Goal: Task Accomplishment & Management: Use online tool/utility

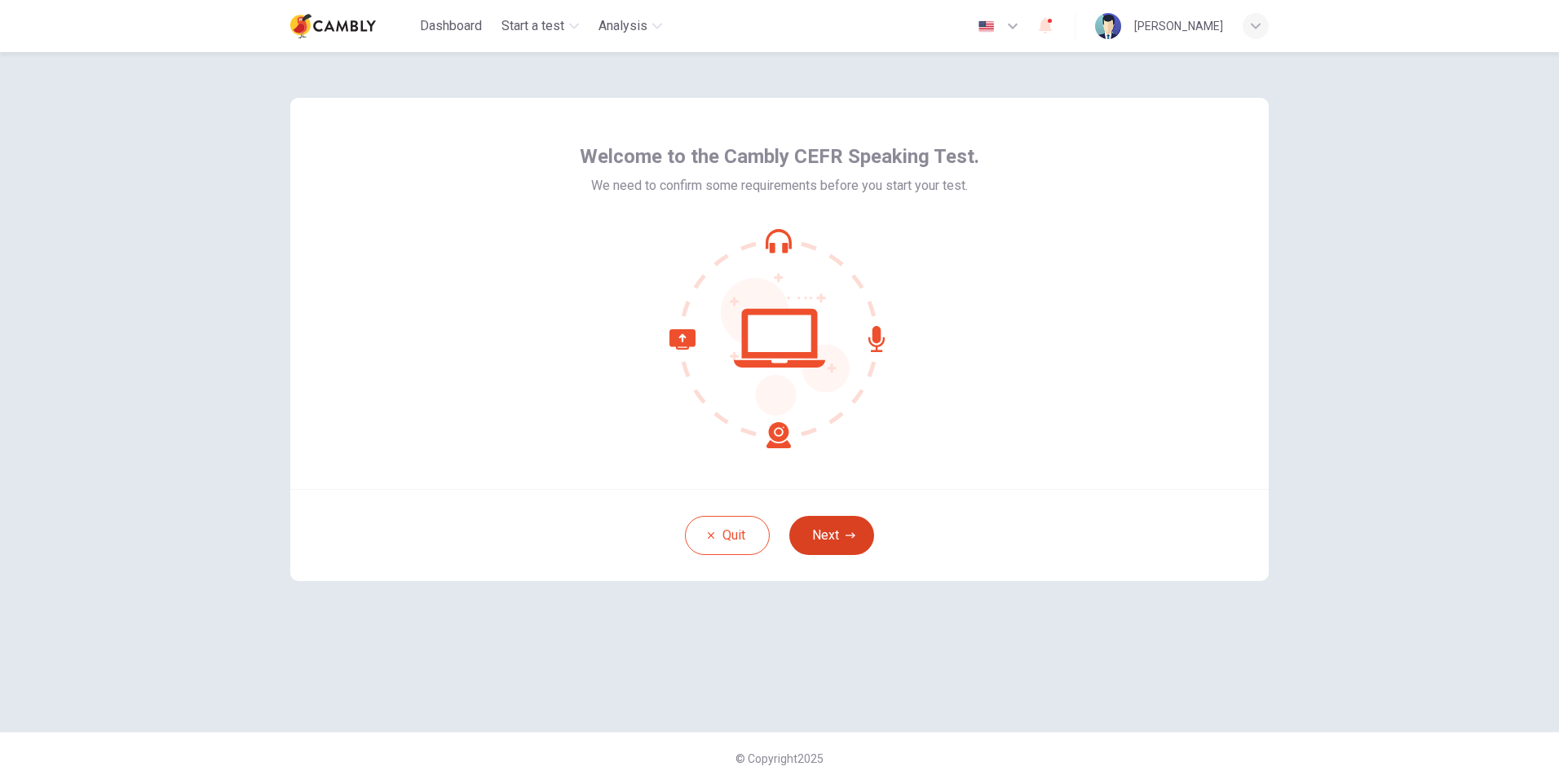
click at [844, 543] on button "Next" at bounding box center [831, 536] width 85 height 39
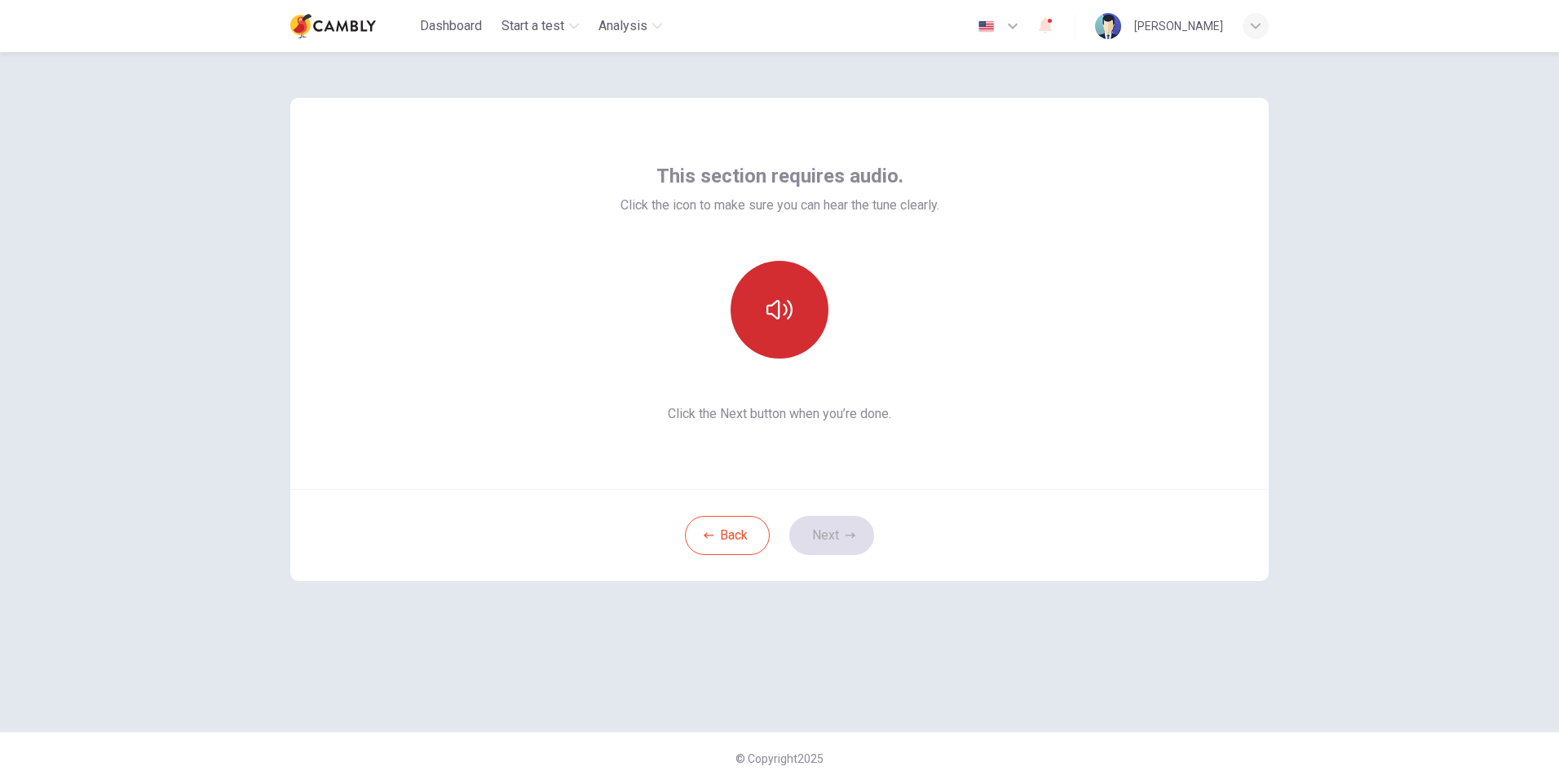
click at [783, 338] on button "button" at bounding box center [780, 310] width 98 height 98
click at [843, 534] on button "Next" at bounding box center [831, 536] width 85 height 39
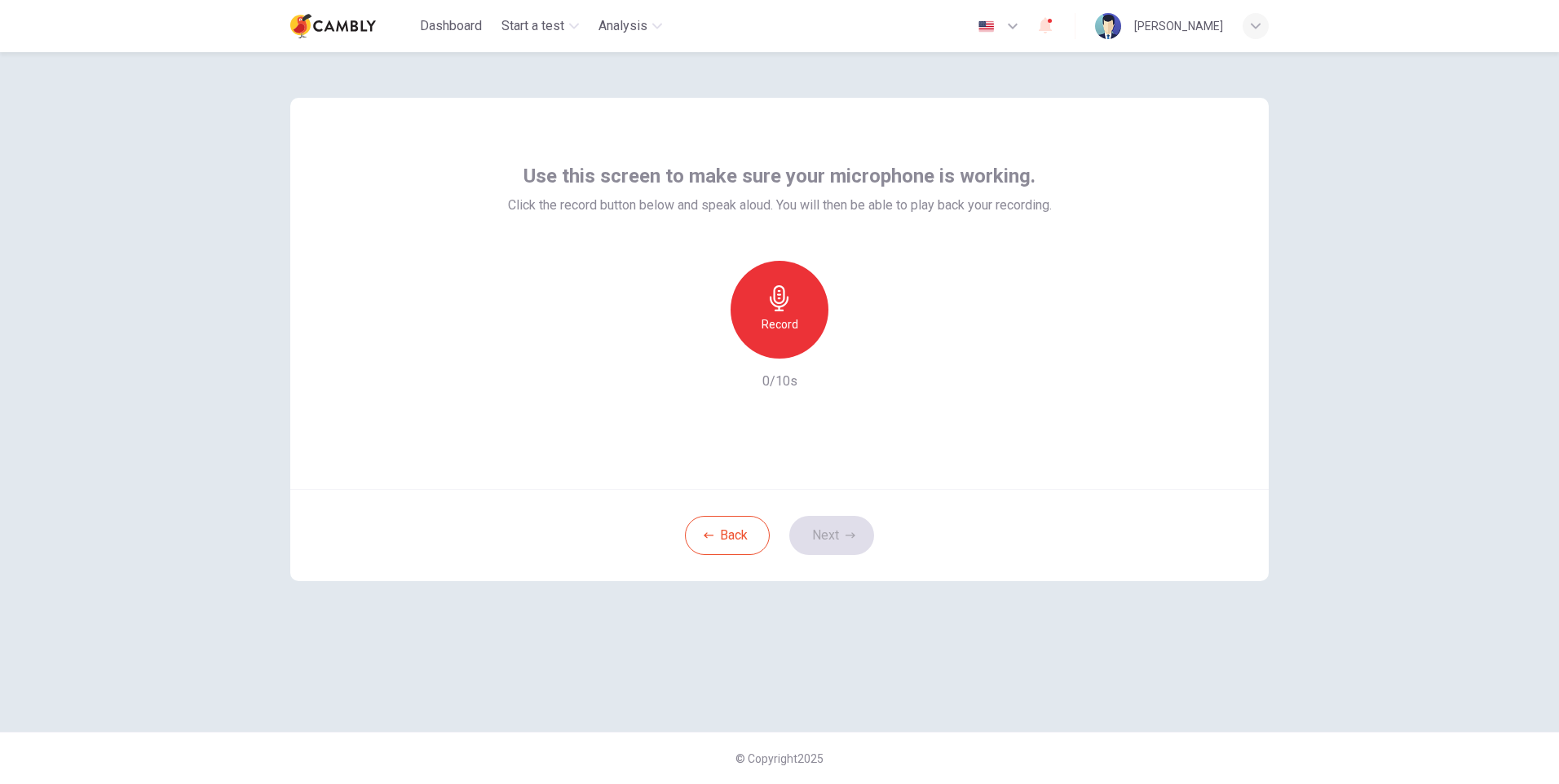
click at [795, 345] on div "Record" at bounding box center [780, 310] width 98 height 98
click at [824, 539] on button "Next" at bounding box center [831, 536] width 85 height 39
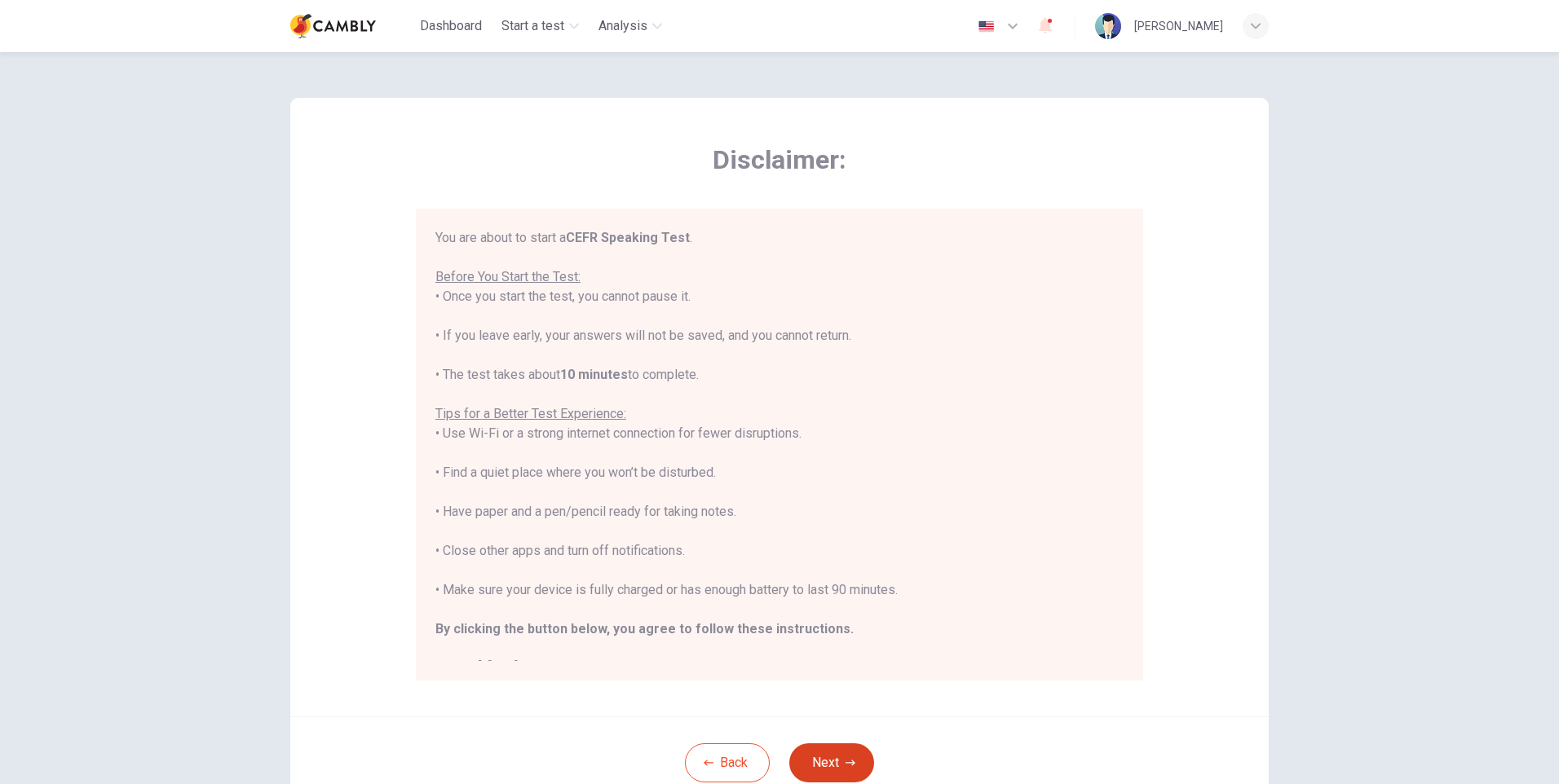
scroll to position [19, 0]
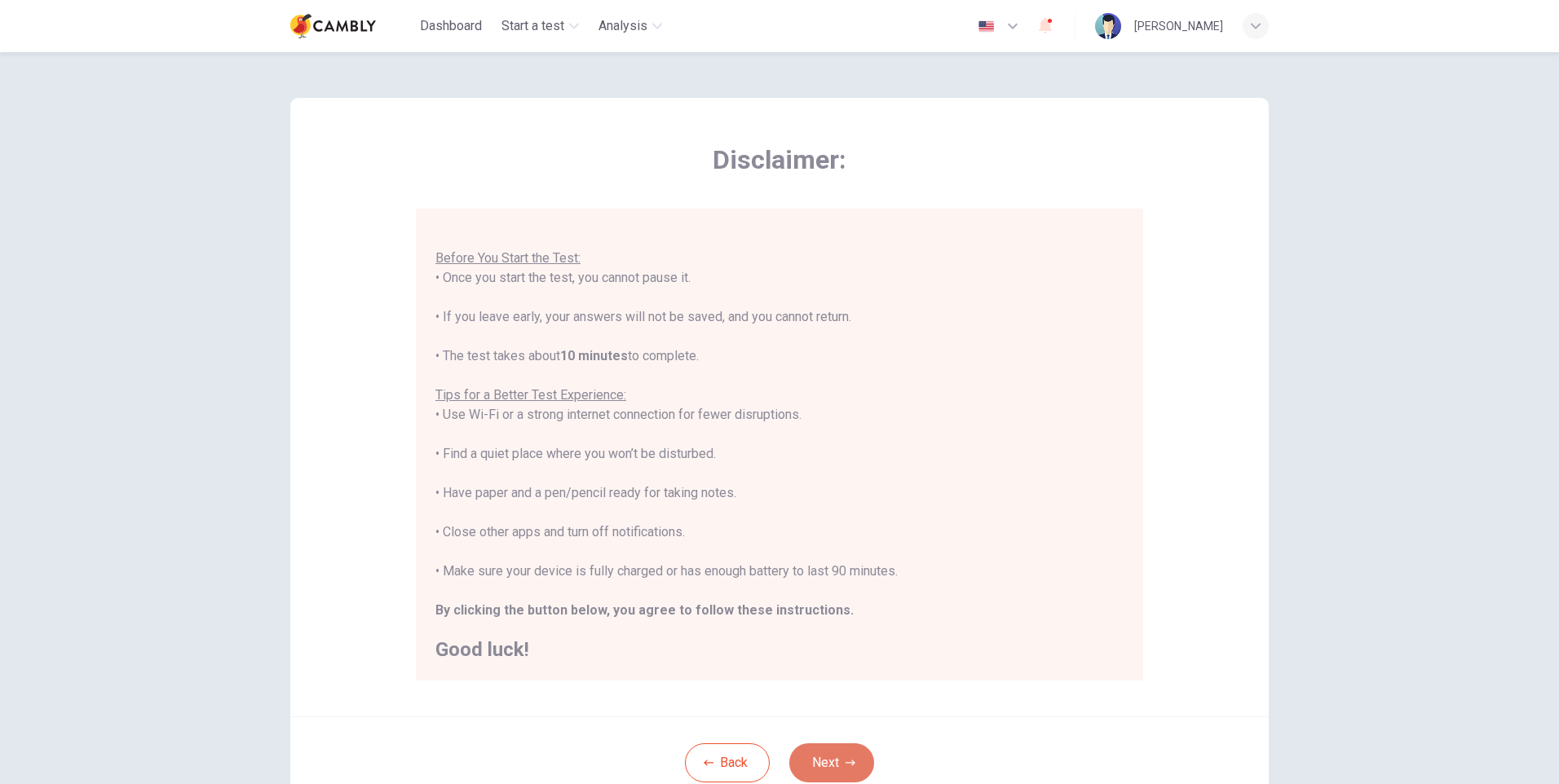
click at [814, 754] on button "Next" at bounding box center [831, 764] width 85 height 39
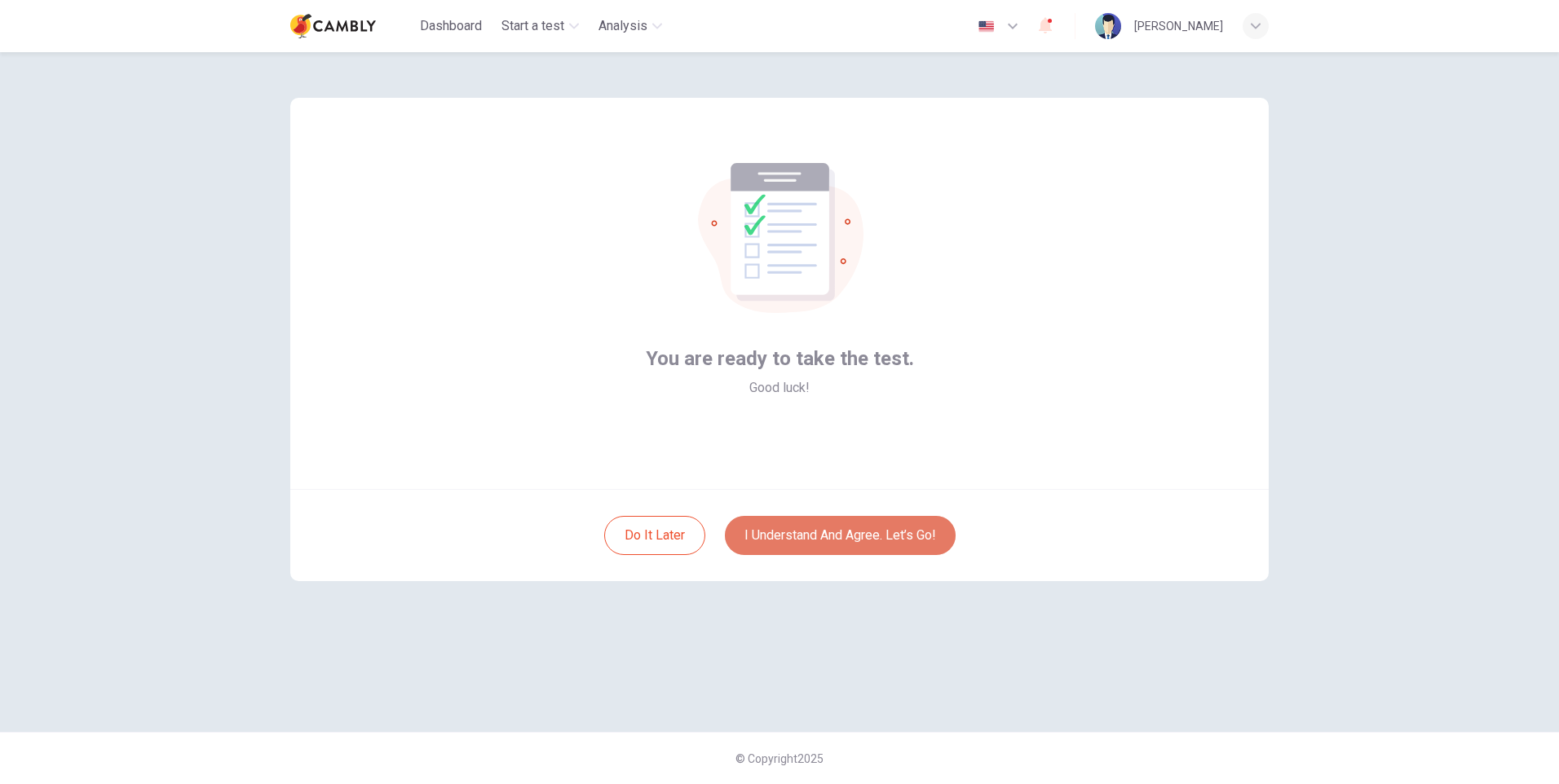
click at [825, 543] on button "I understand and agree. Let’s go!" at bounding box center [840, 536] width 231 height 39
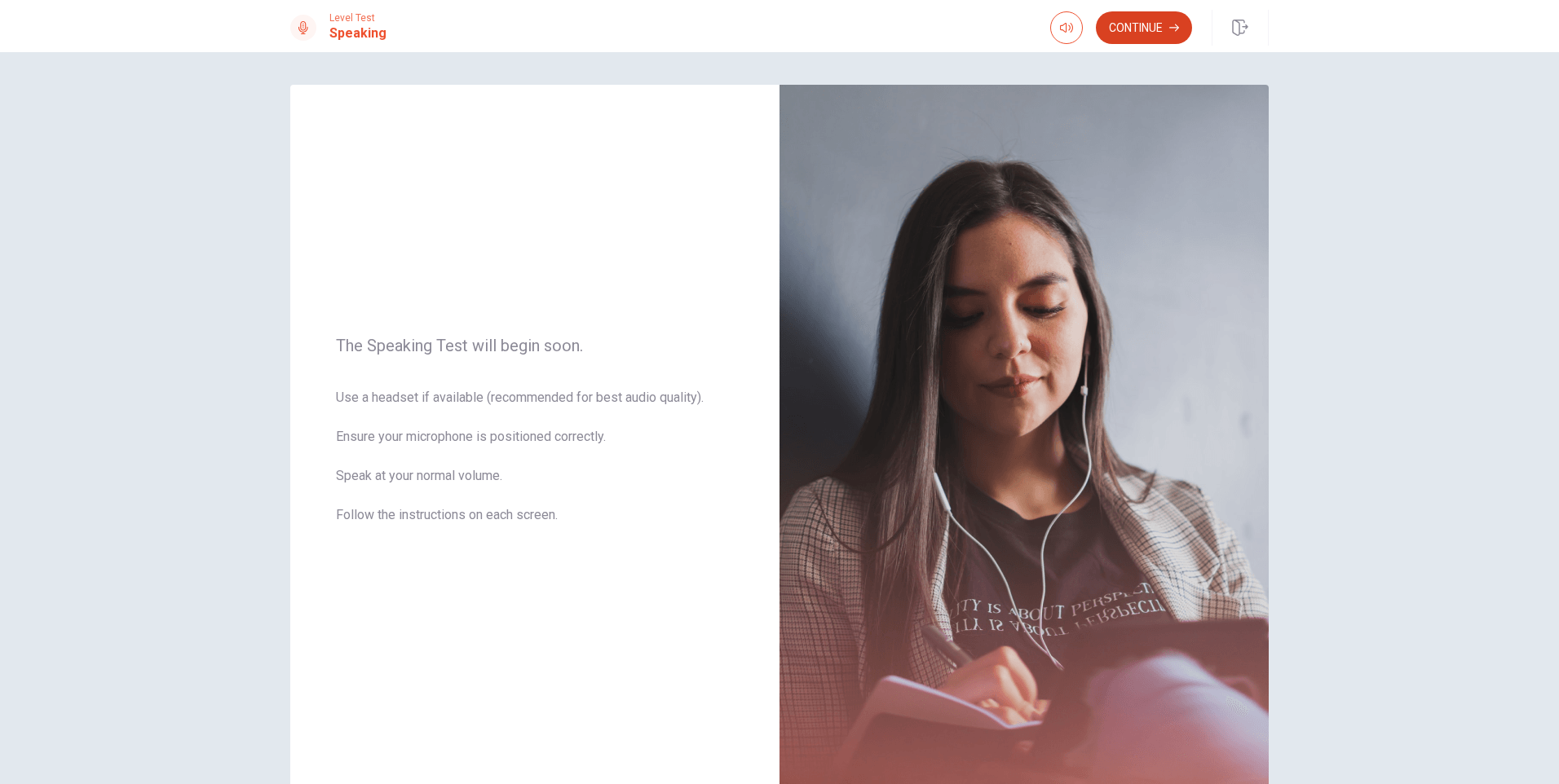
click at [1165, 26] on button "Continue" at bounding box center [1144, 28] width 97 height 33
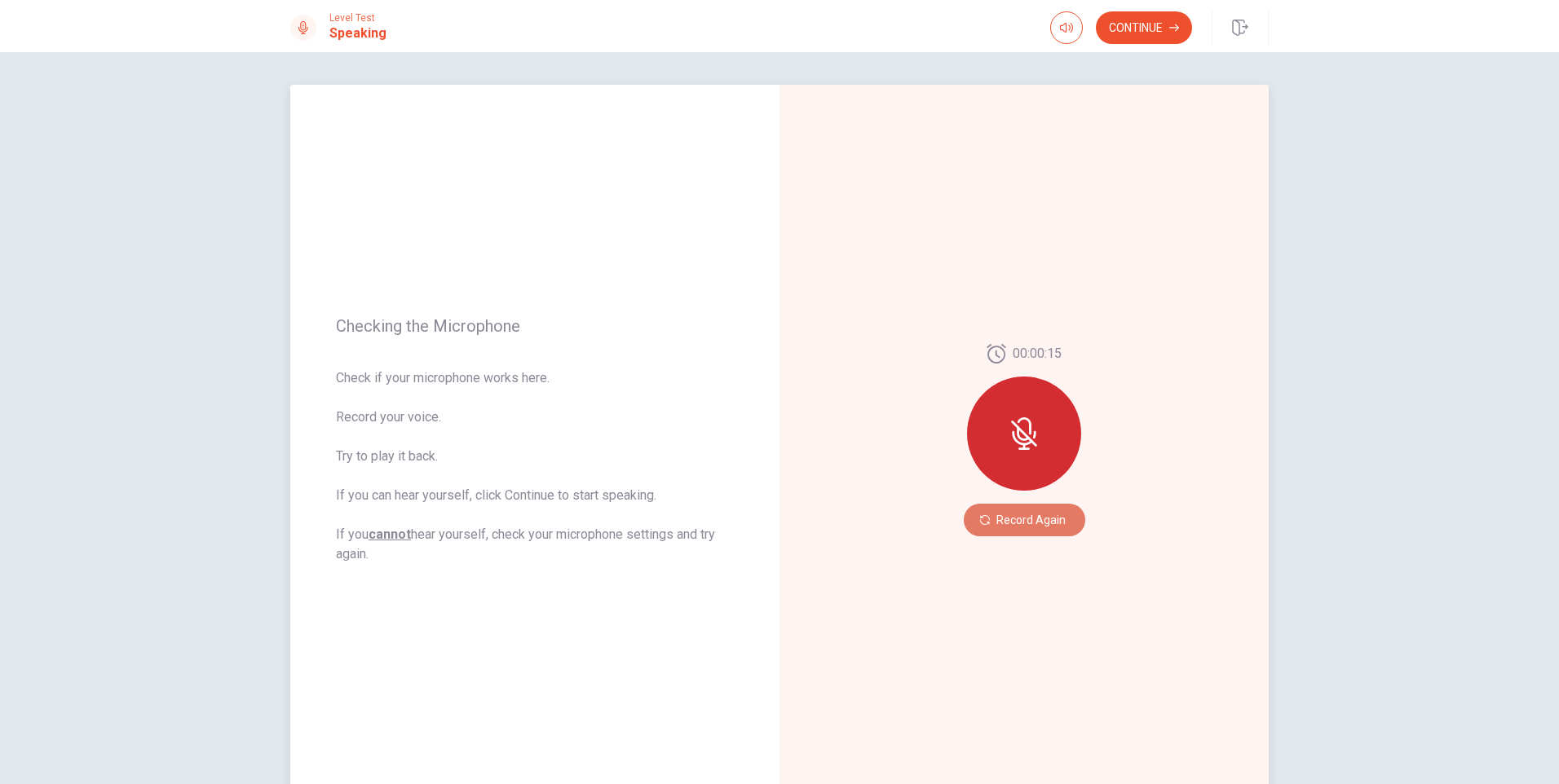
click at [1032, 514] on button "Record Again" at bounding box center [1025, 520] width 121 height 33
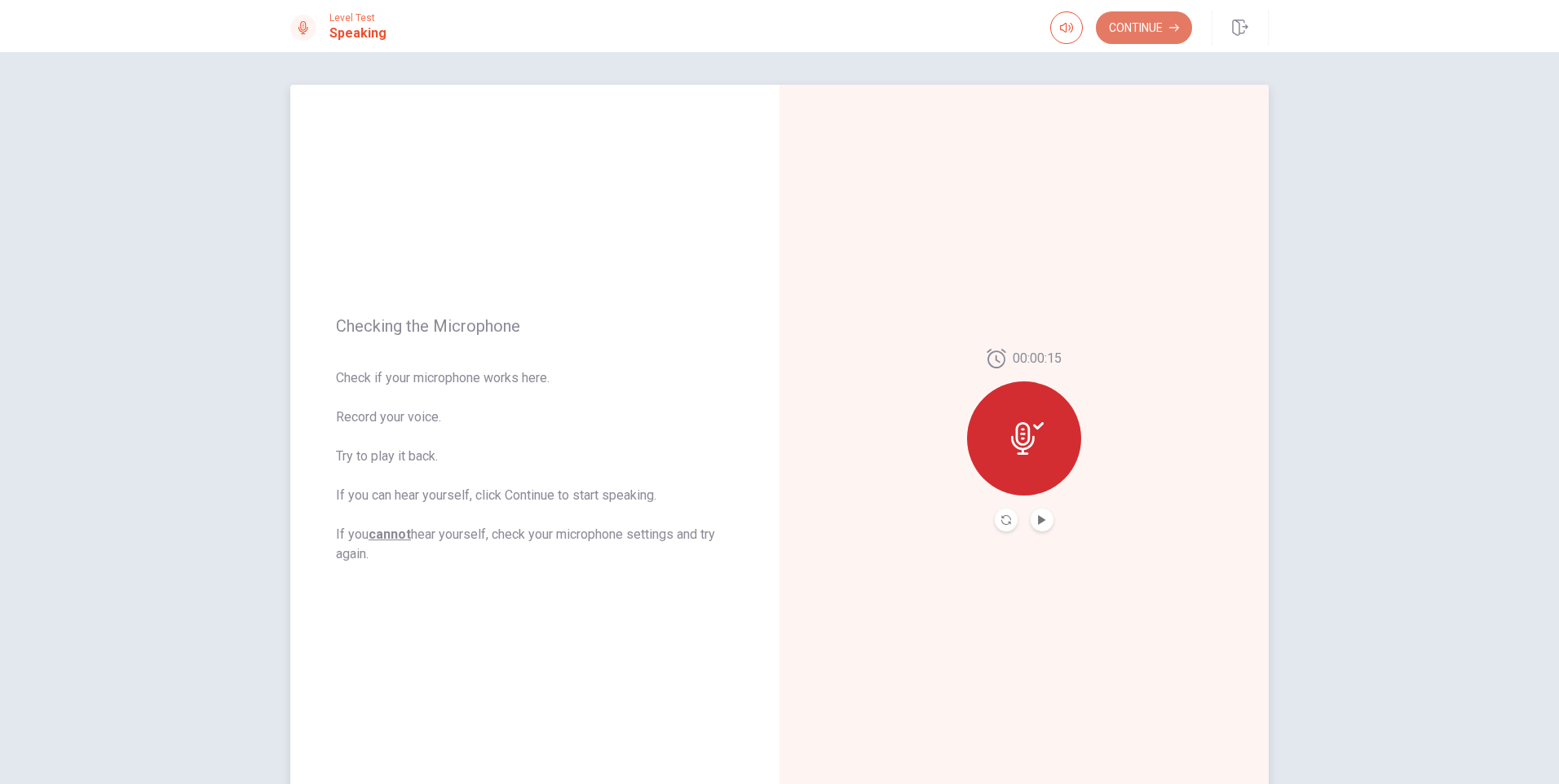
click at [1158, 20] on button "Continue" at bounding box center [1144, 28] width 97 height 33
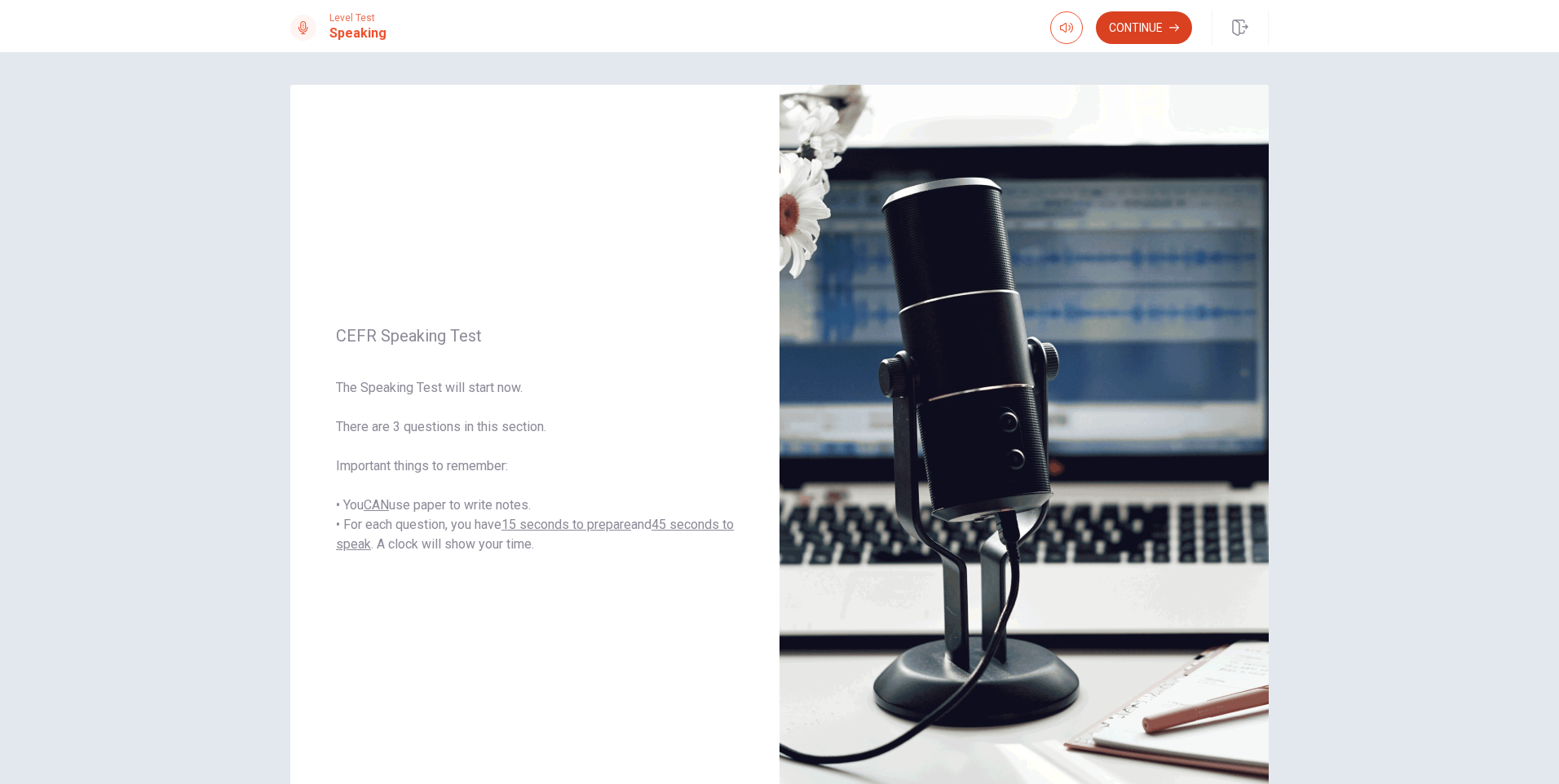
click at [1134, 26] on button "Continue" at bounding box center [1144, 28] width 97 height 33
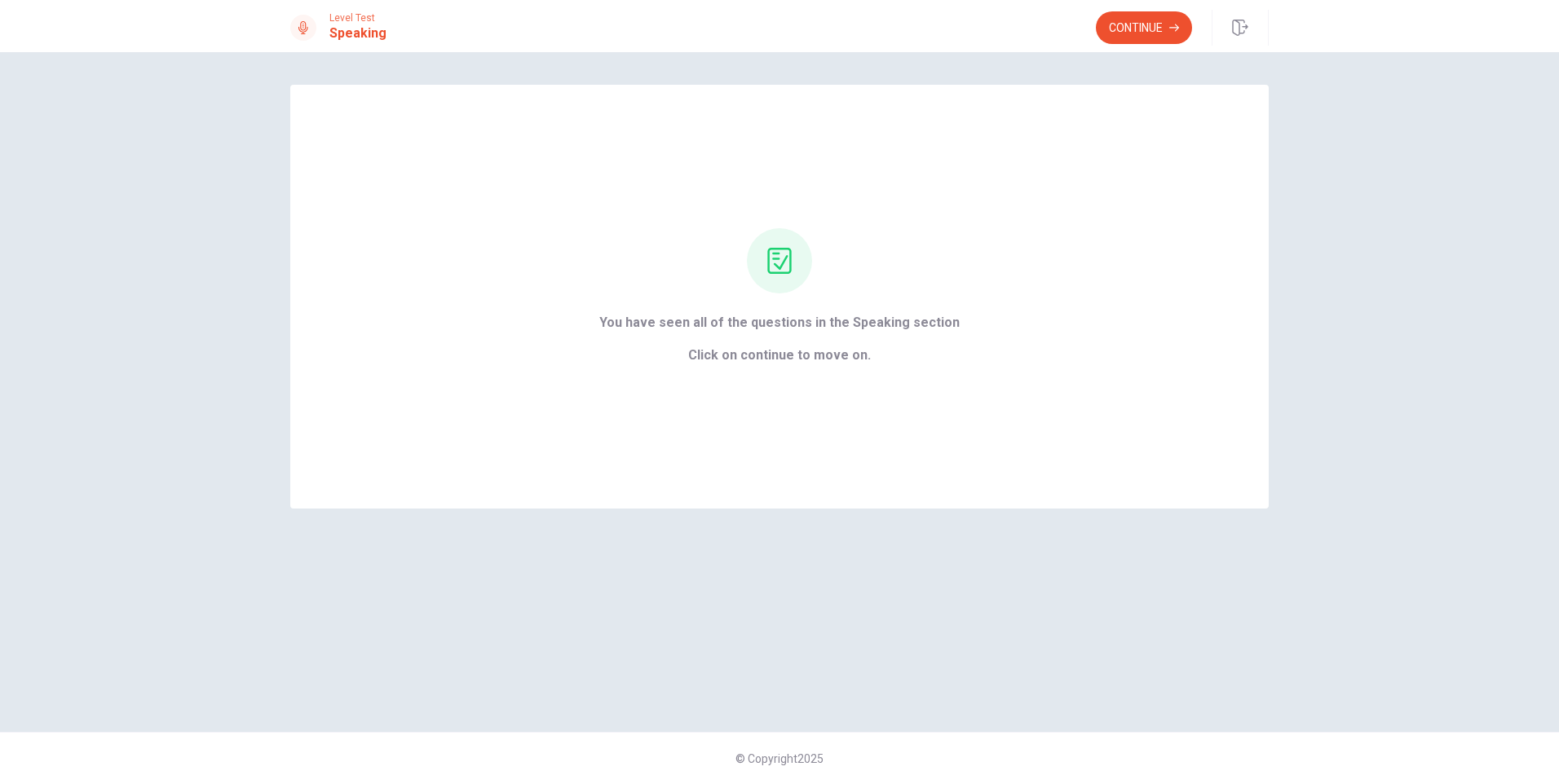
click at [1133, 10] on div "Continue" at bounding box center [1182, 28] width 173 height 36
click at [1138, 35] on button "Continue" at bounding box center [1144, 28] width 97 height 33
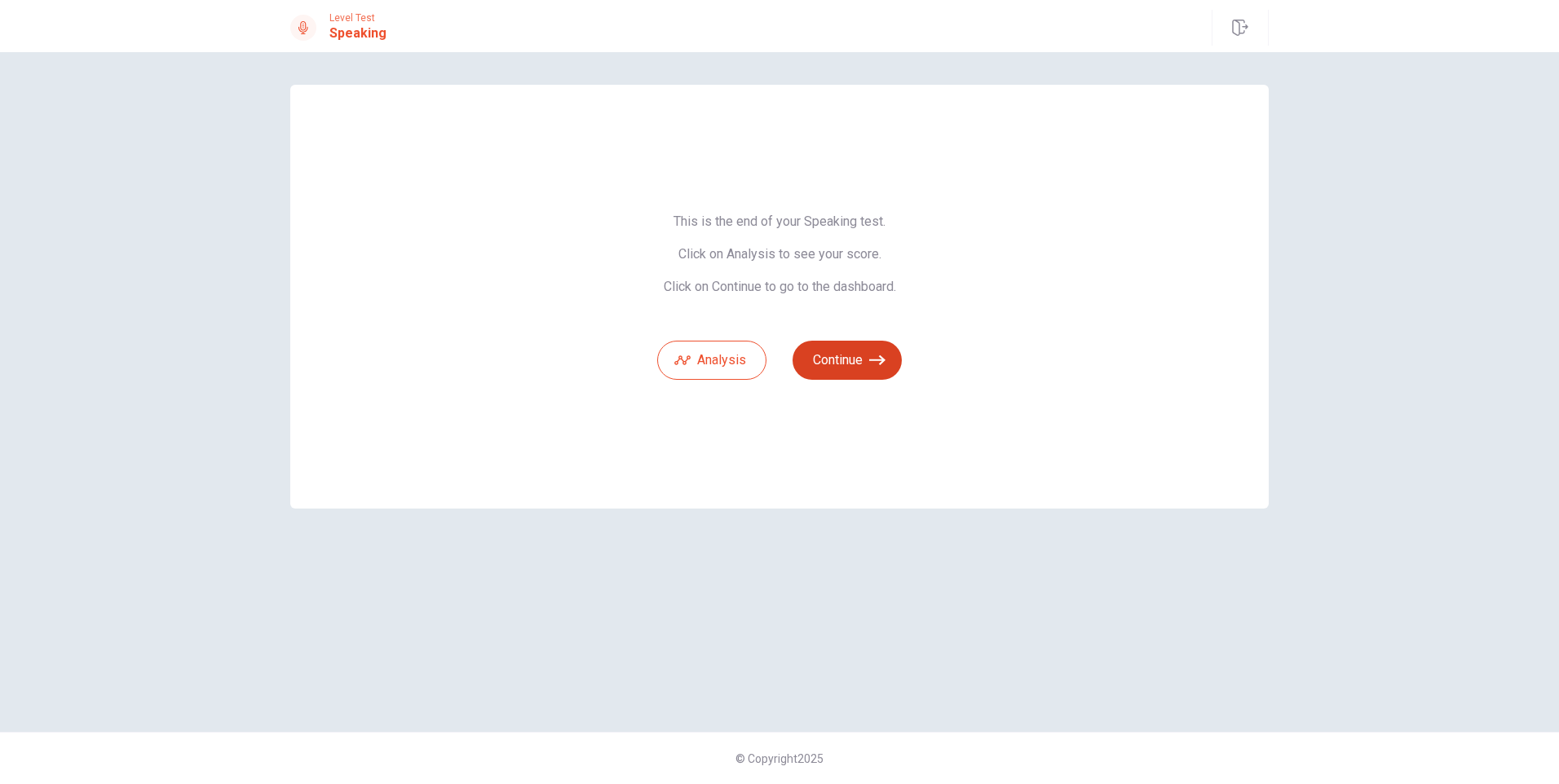
click at [857, 362] on button "Continue" at bounding box center [847, 360] width 110 height 39
